Goal: Register for event/course

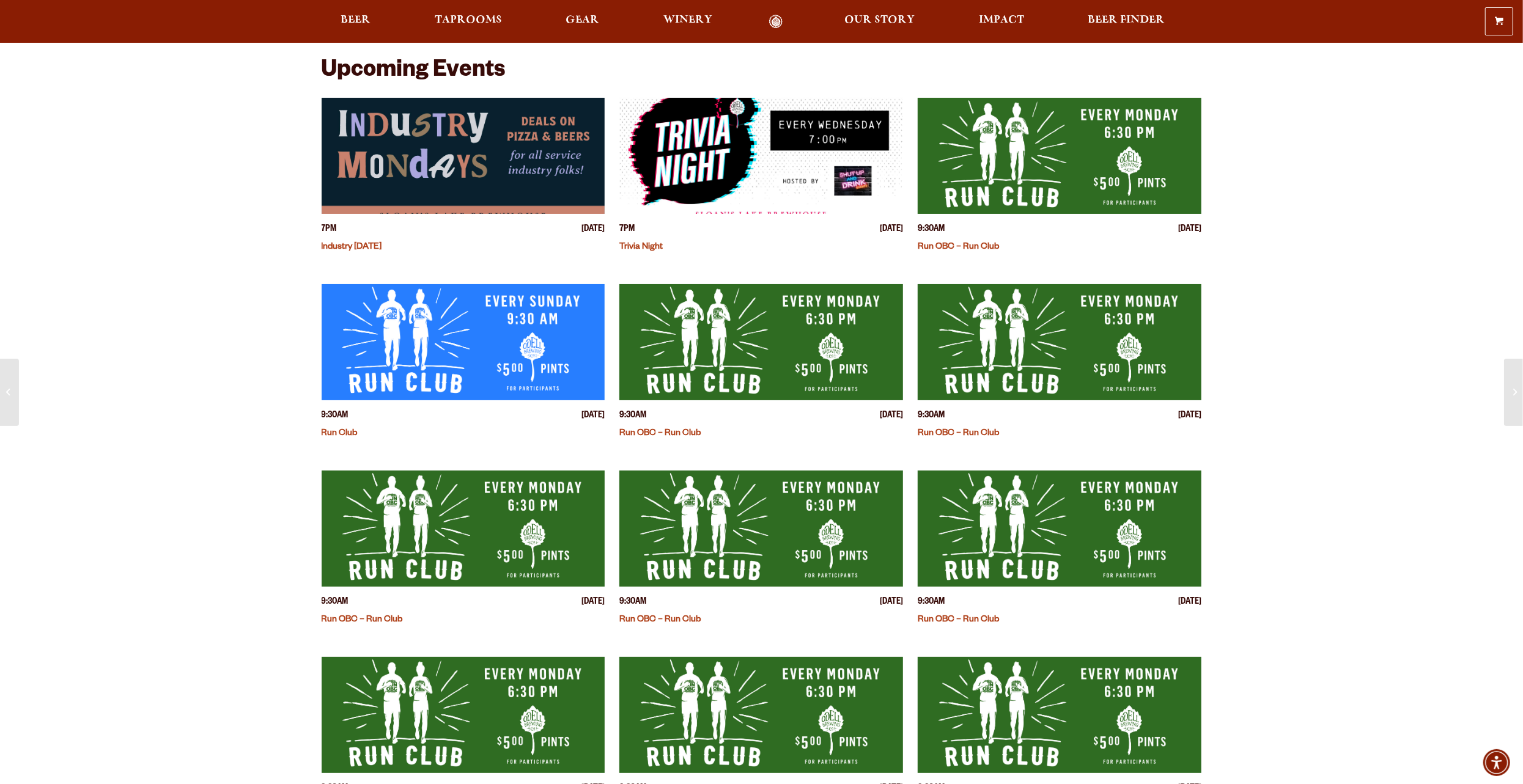
scroll to position [264, 0]
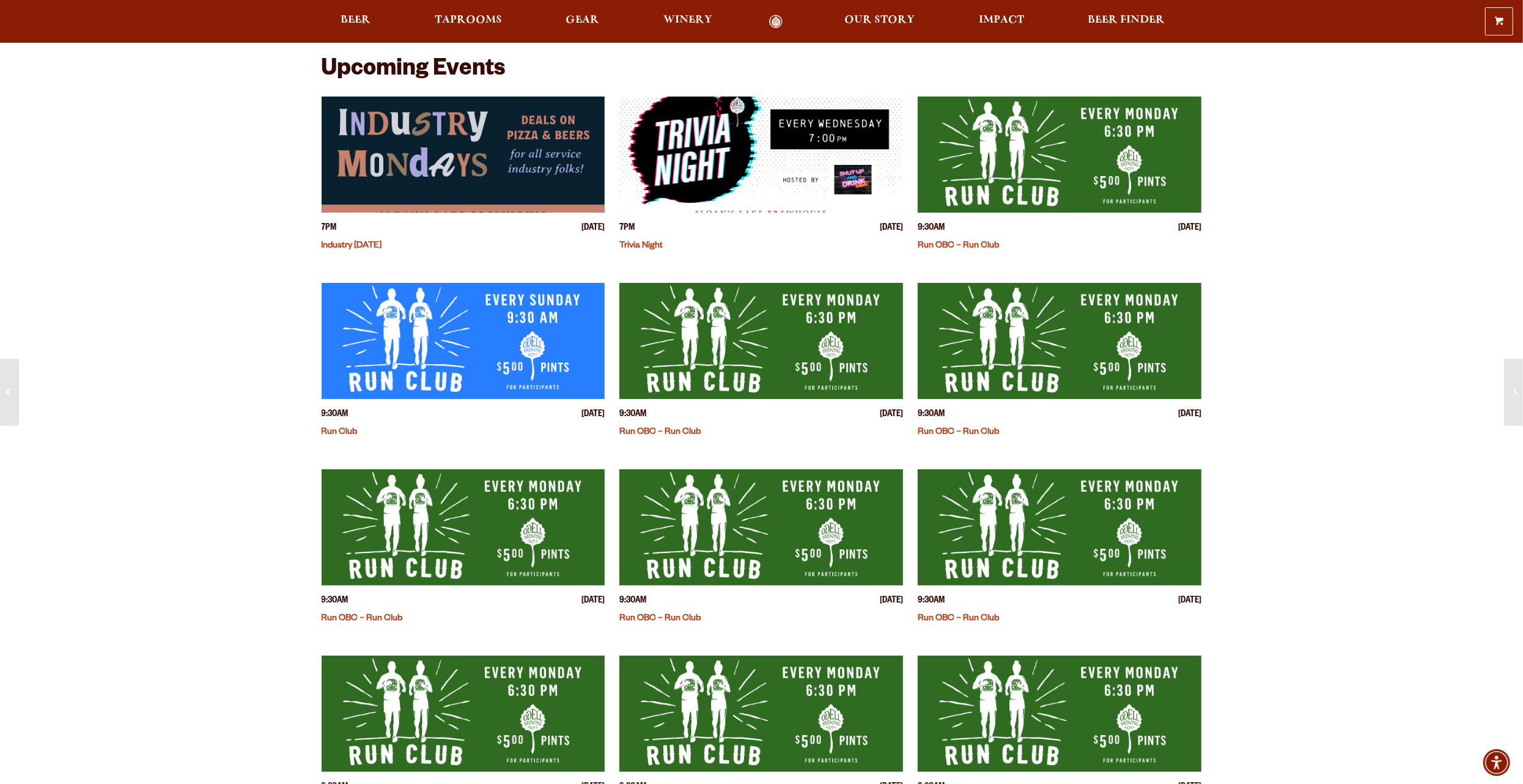
click at [351, 431] on link "Run Club" at bounding box center [340, 432] width 36 height 10
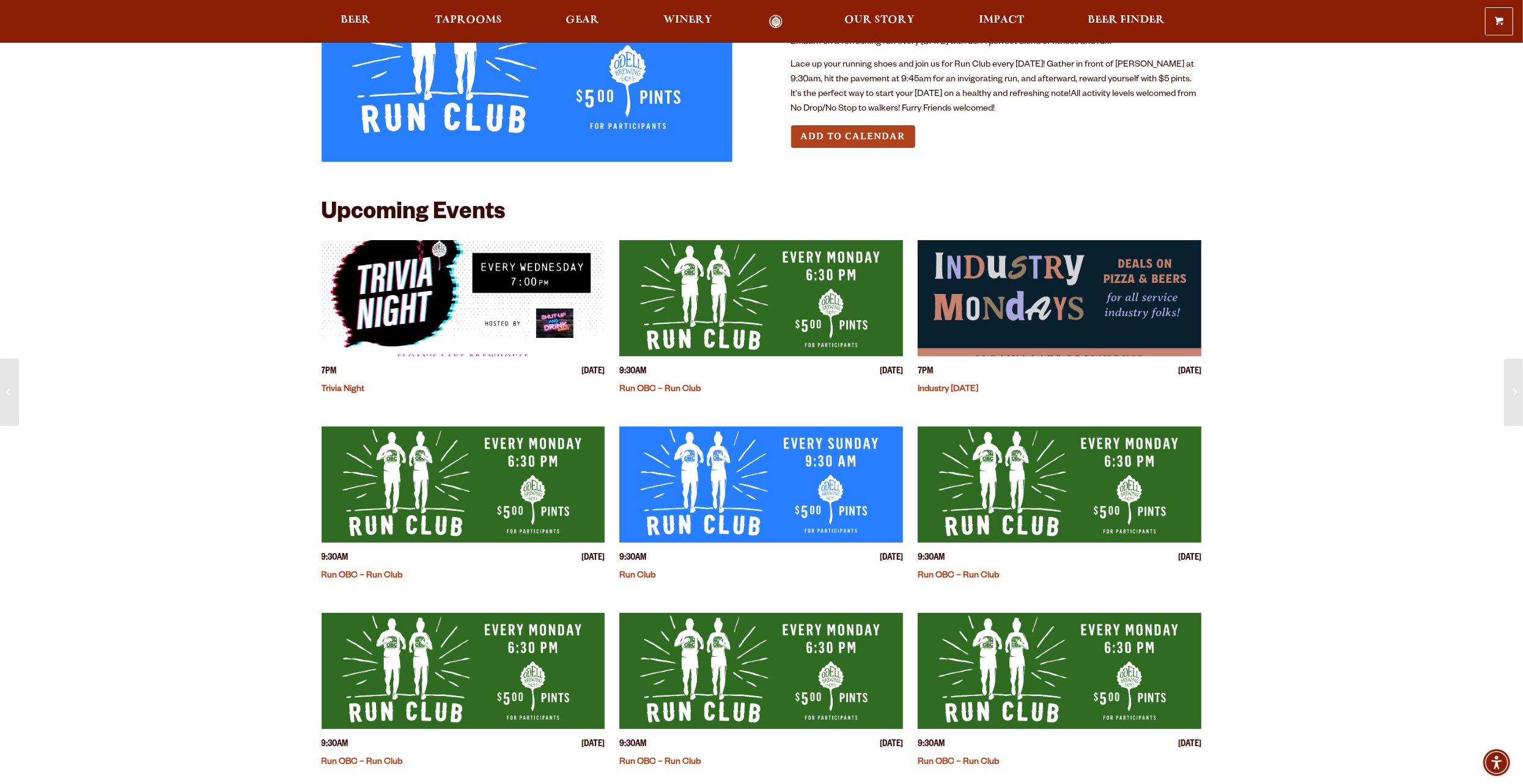
scroll to position [122, 0]
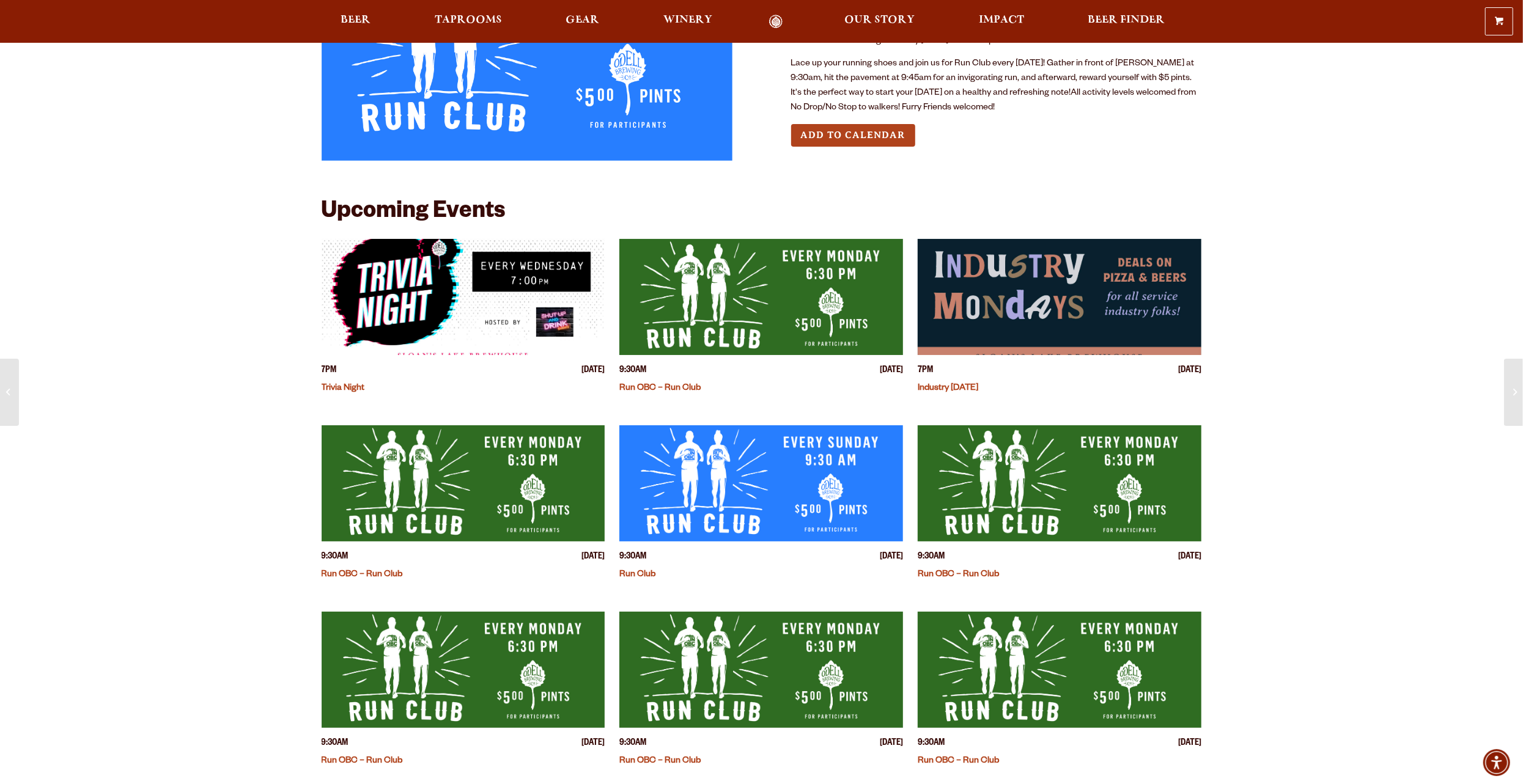
click at [699, 465] on img "View event details" at bounding box center [761, 484] width 284 height 116
